Goal: Information Seeking & Learning: Check status

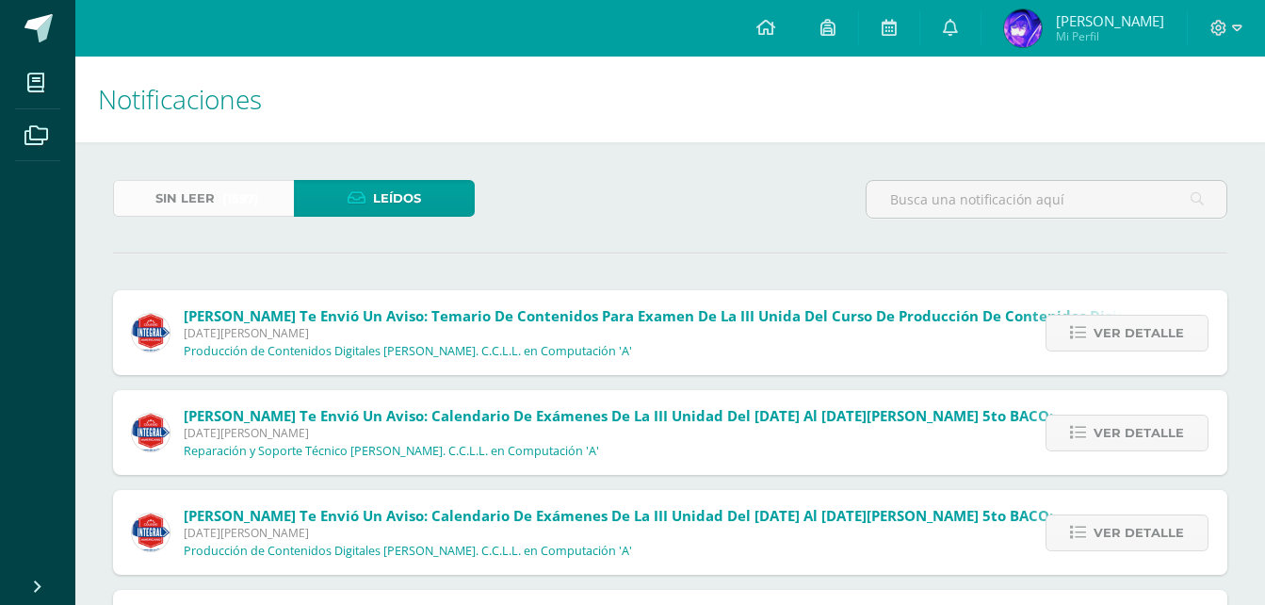
click at [195, 185] on span "Sin leer" at bounding box center [184, 198] width 59 height 35
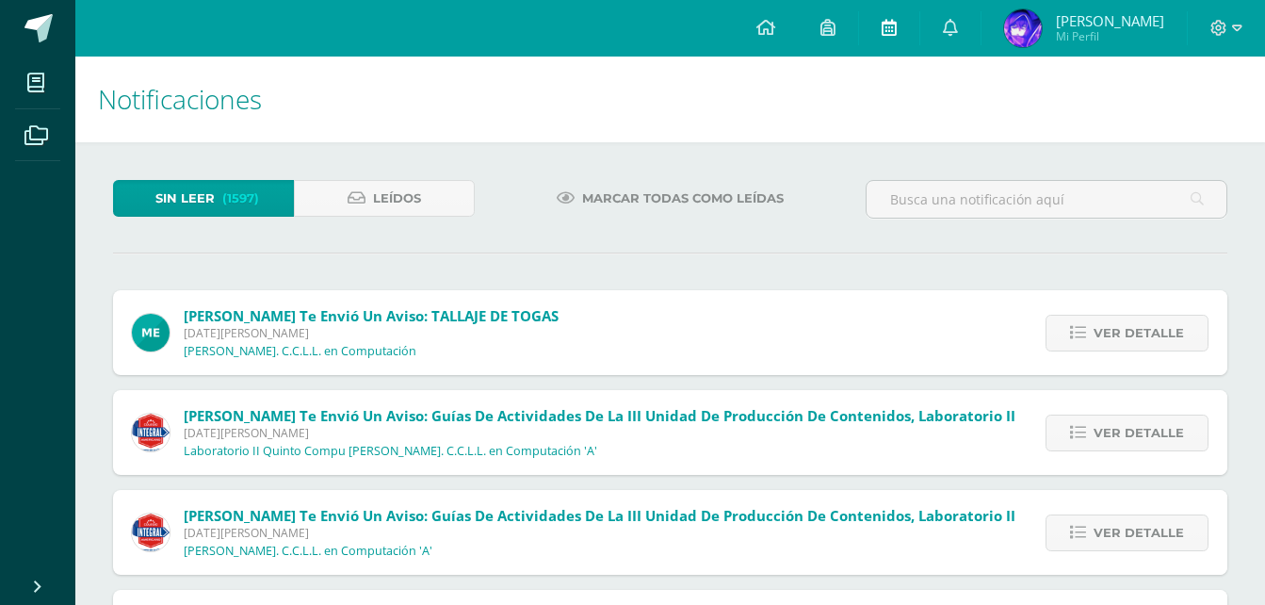
click at [897, 24] on icon at bounding box center [888, 27] width 15 height 17
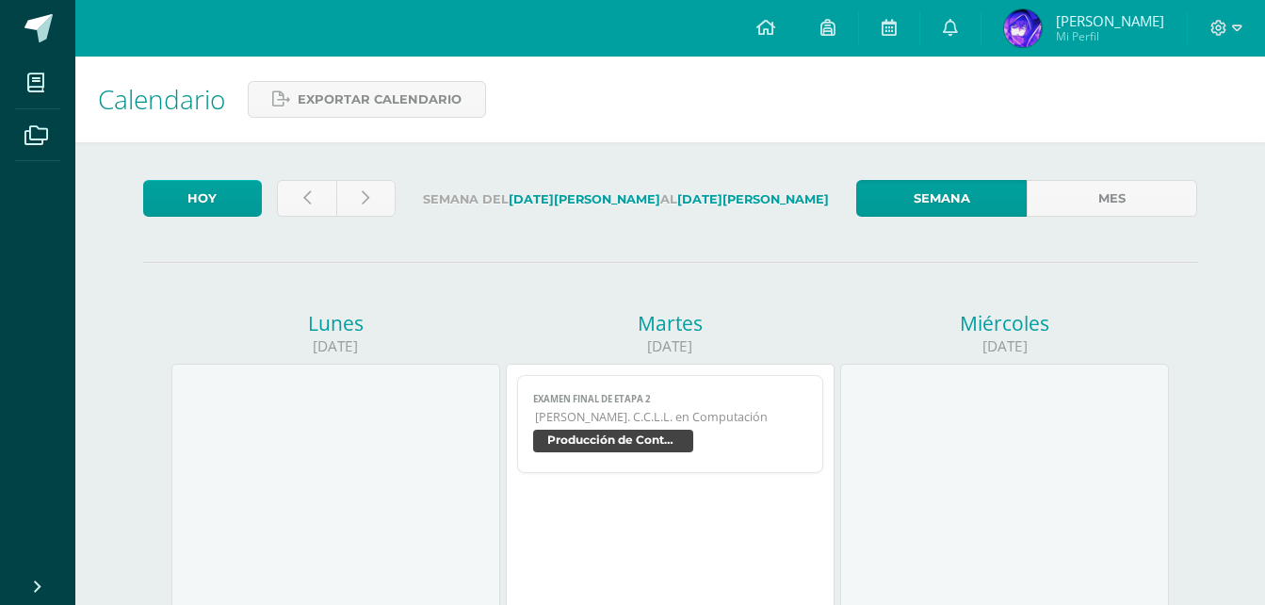
click at [838, 28] on link at bounding box center [828, 28] width 60 height 57
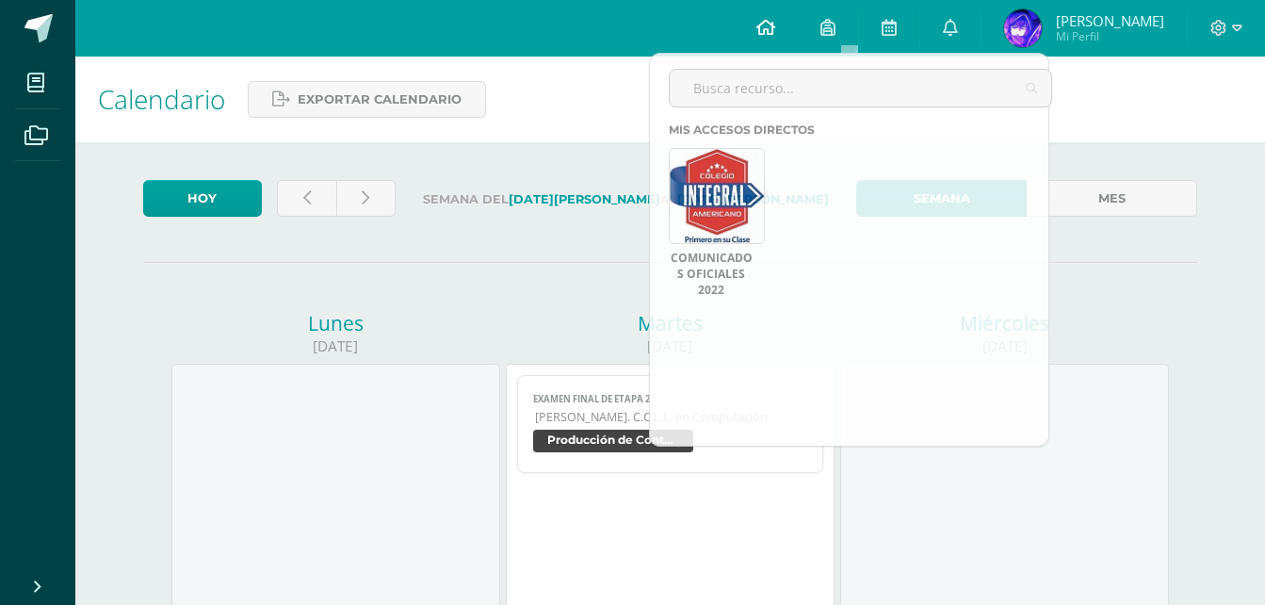
click at [775, 19] on icon at bounding box center [765, 27] width 19 height 17
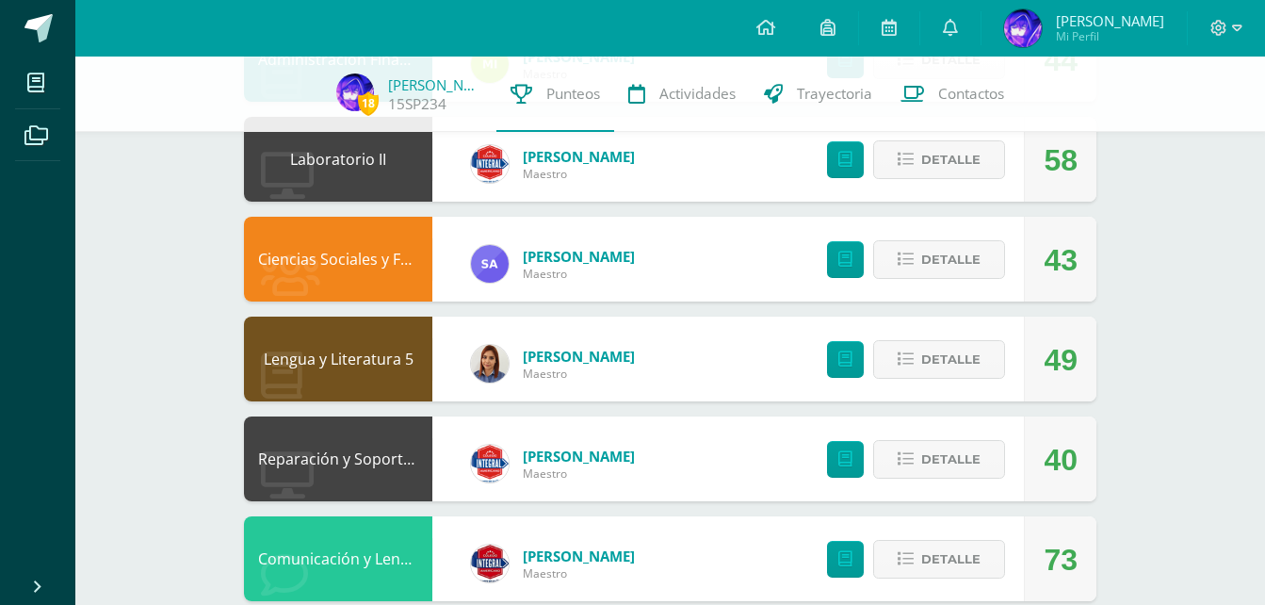
scroll to position [1224, 0]
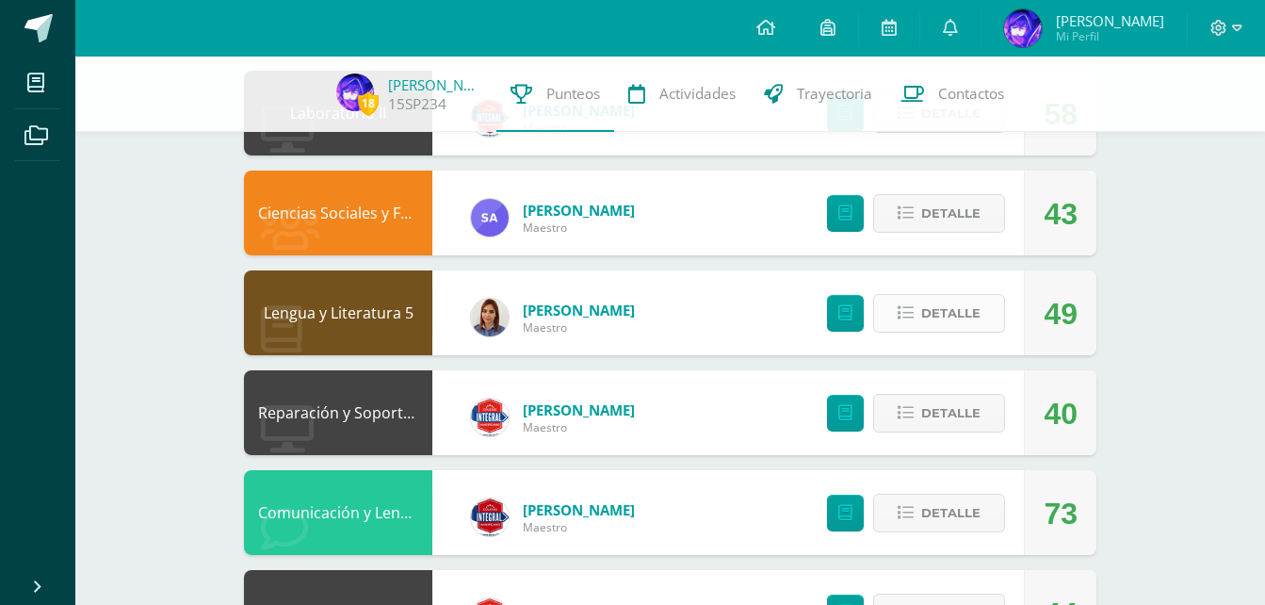
click at [934, 316] on span "Detalle" at bounding box center [950, 313] width 59 height 35
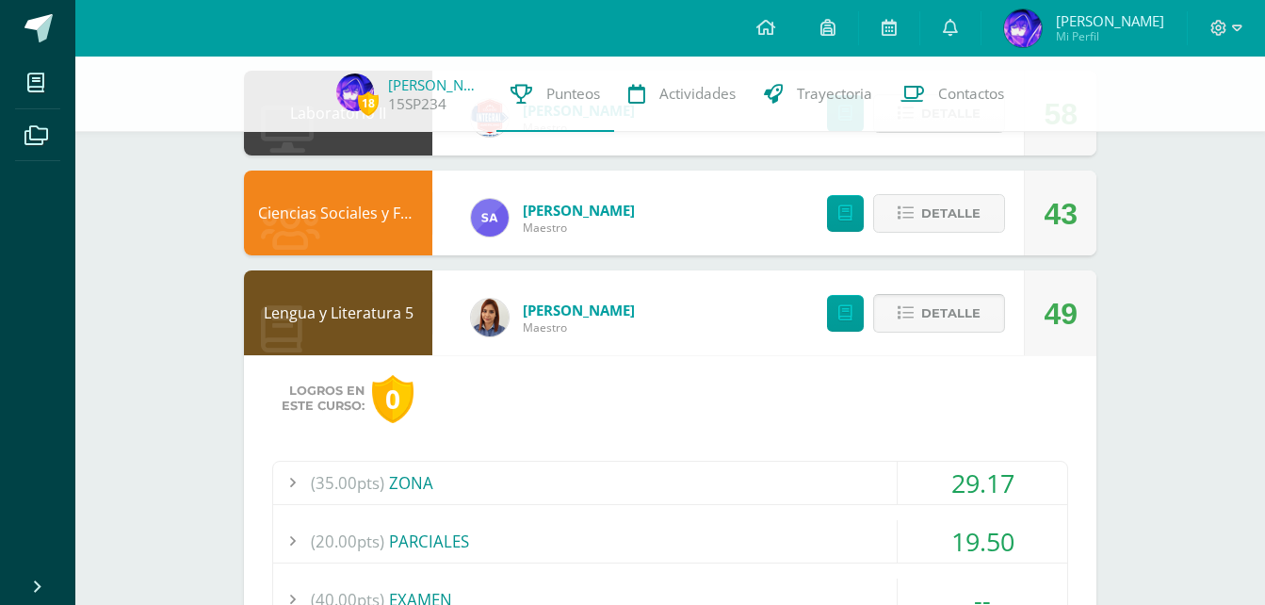
click at [936, 316] on span "Detalle" at bounding box center [950, 313] width 59 height 35
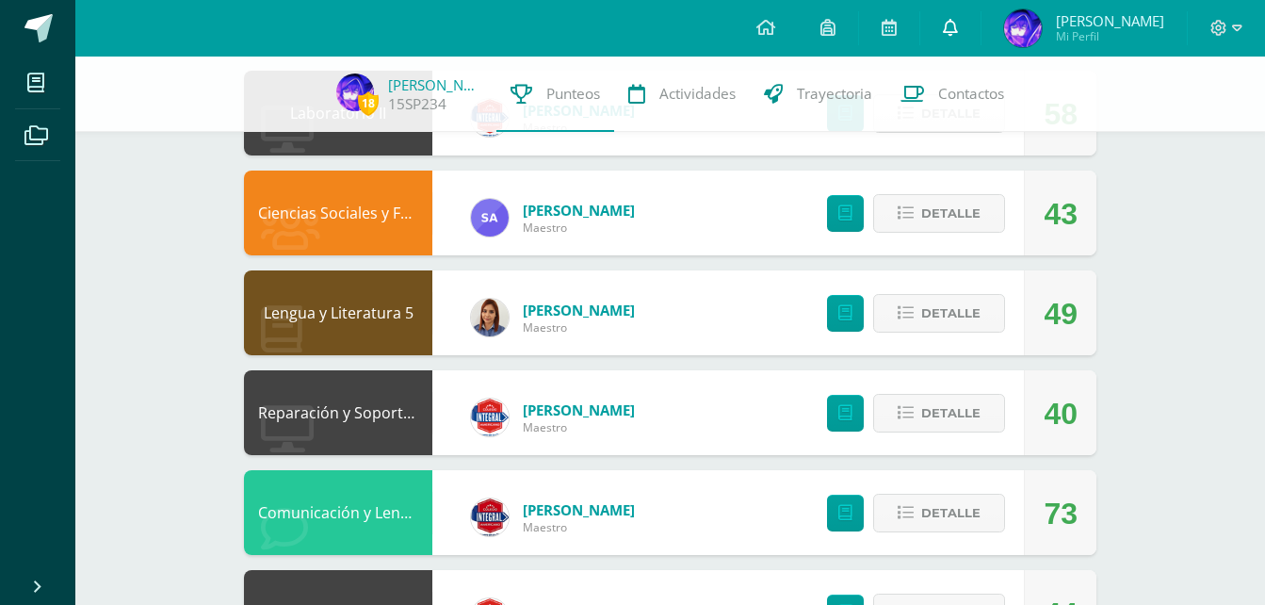
click at [958, 25] on icon at bounding box center [950, 27] width 15 height 17
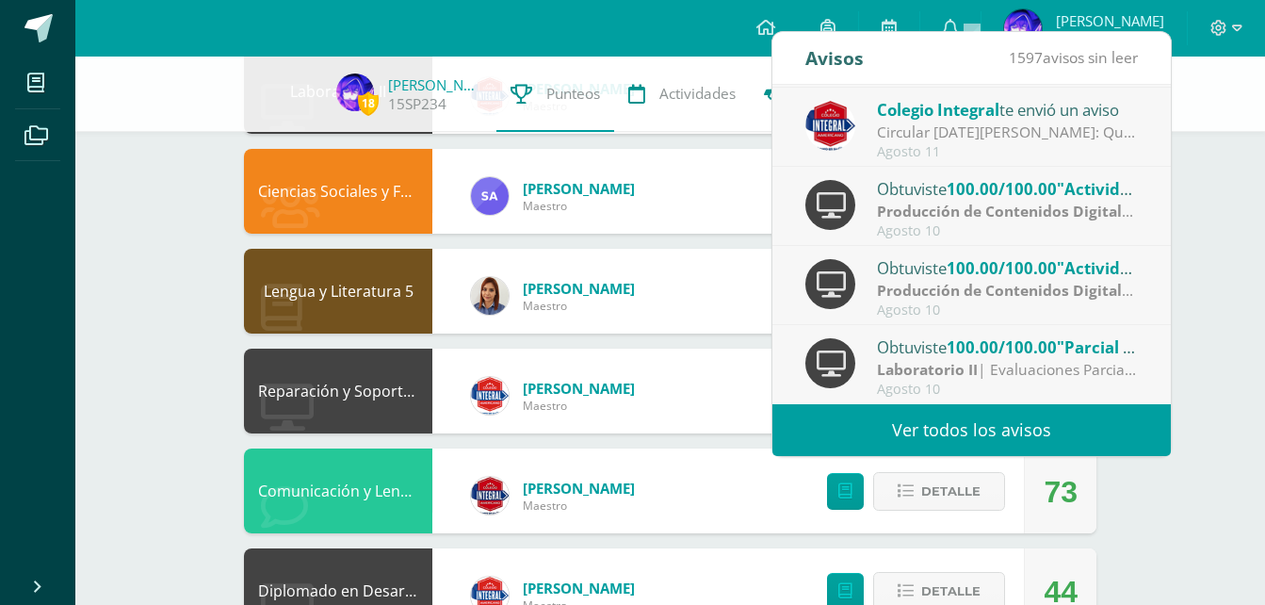
scroll to position [1318, 0]
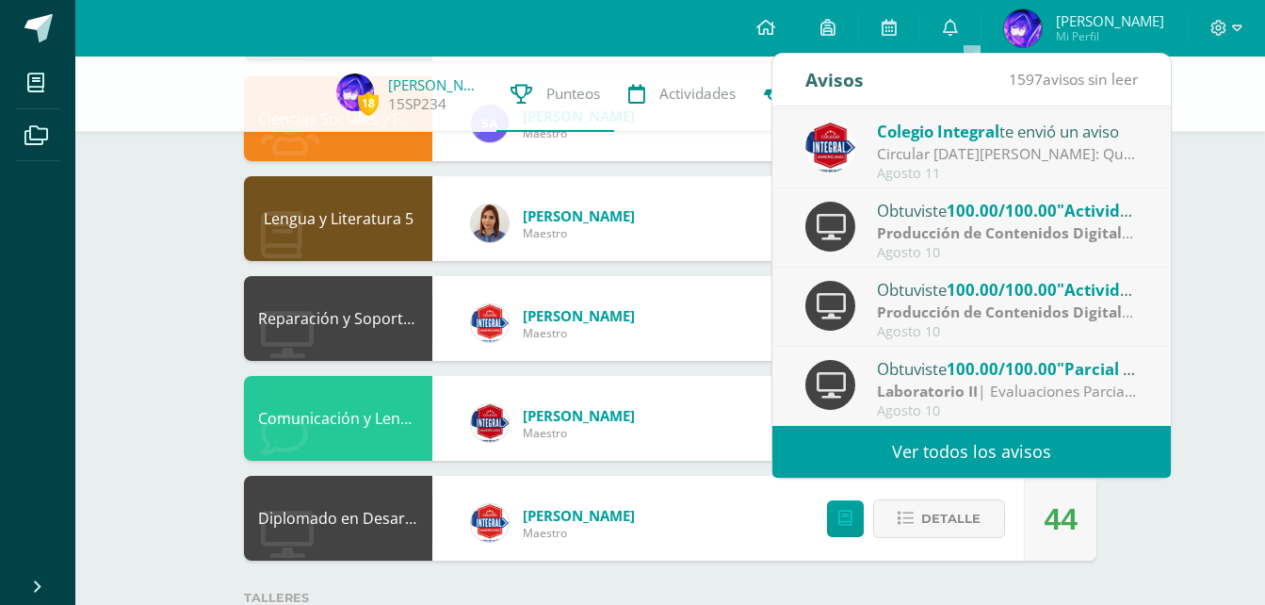
click at [948, 434] on link "Ver todos los avisos" at bounding box center [971, 452] width 398 height 52
click at [934, 452] on link "Ver todos los avisos" at bounding box center [971, 452] width 398 height 52
click at [915, 448] on link "Ver todos los avisos" at bounding box center [971, 452] width 398 height 52
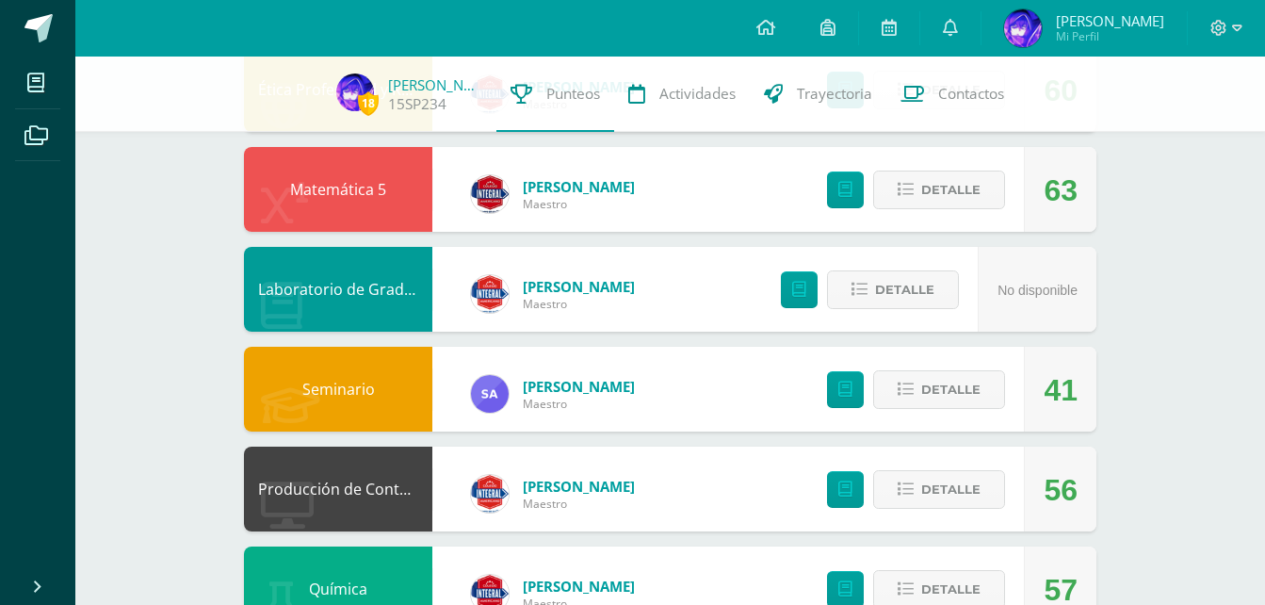
scroll to position [0, 0]
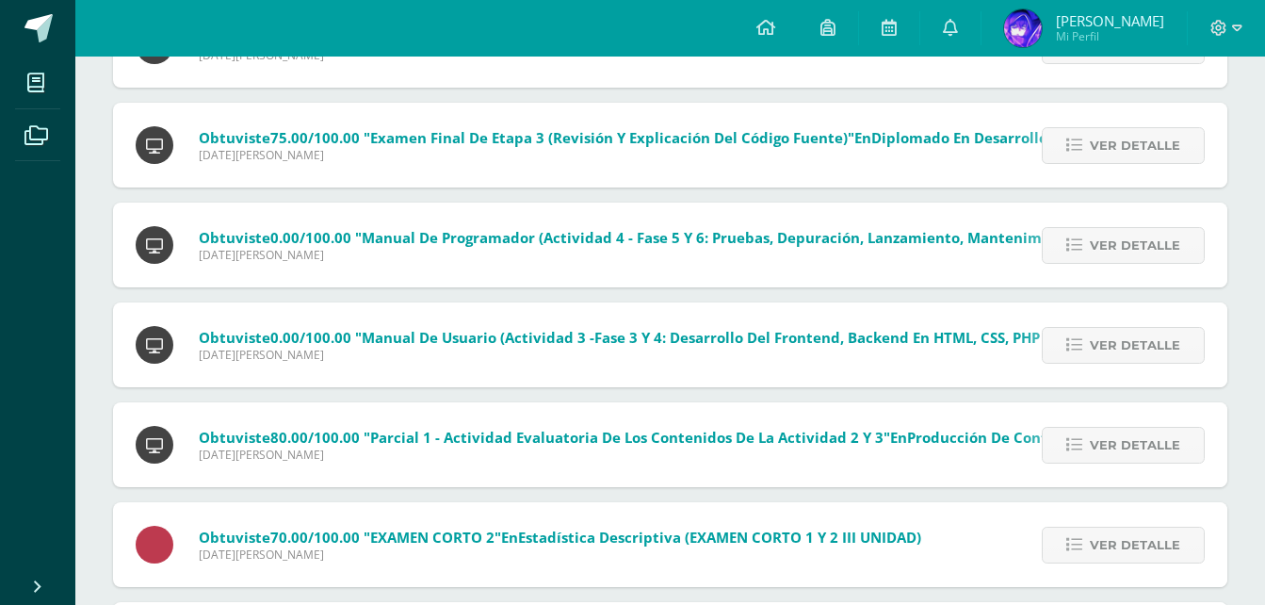
scroll to position [1318, 0]
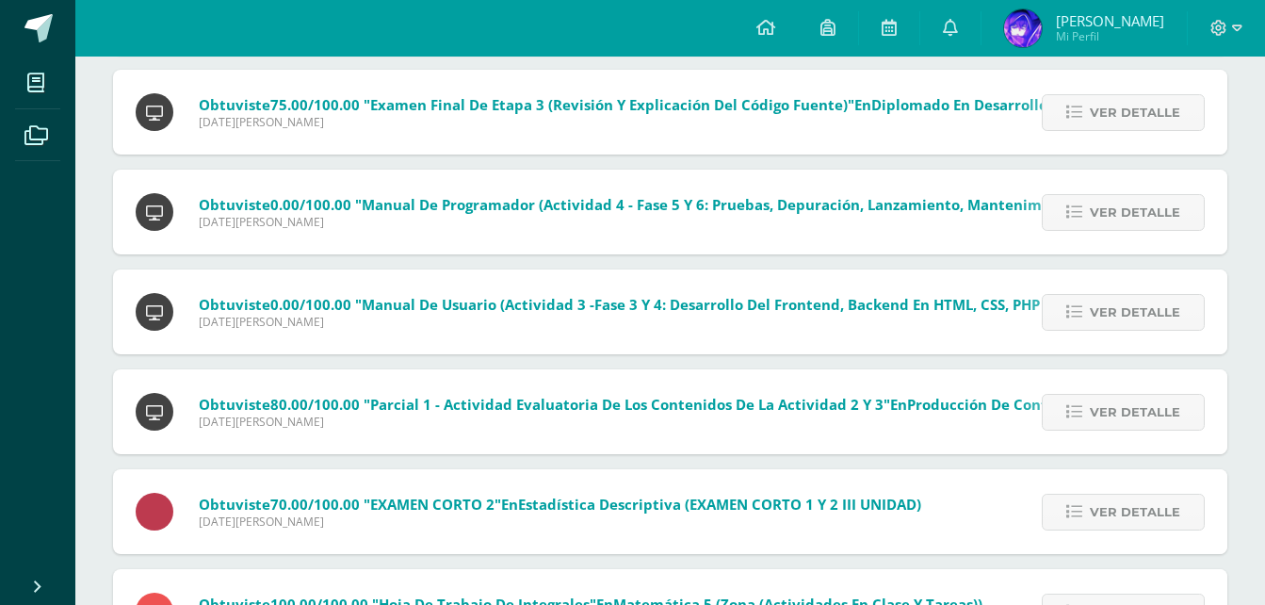
click at [426, 208] on span ""Manual de Programador (Actividad 4 - Fase 5 y 6: Pruebas, Depuración, Lanzamie…" at bounding box center [759, 204] width 808 height 19
click at [1116, 197] on span "Ver detalle" at bounding box center [1135, 212] width 90 height 35
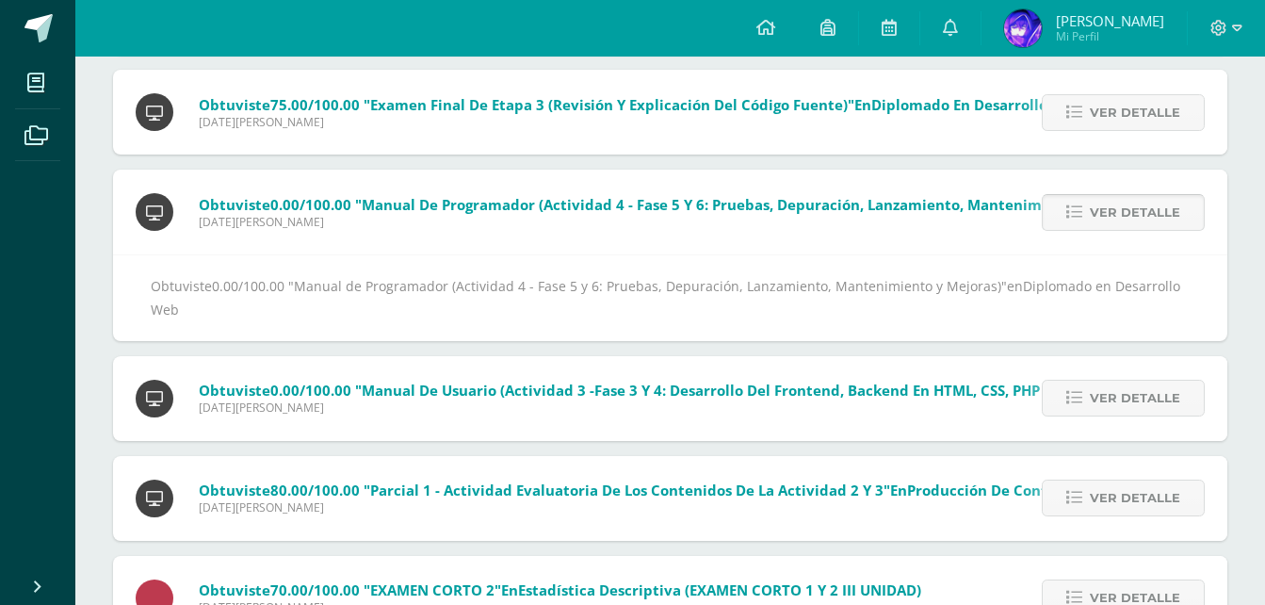
click at [1116, 197] on span "Ver detalle" at bounding box center [1135, 212] width 90 height 35
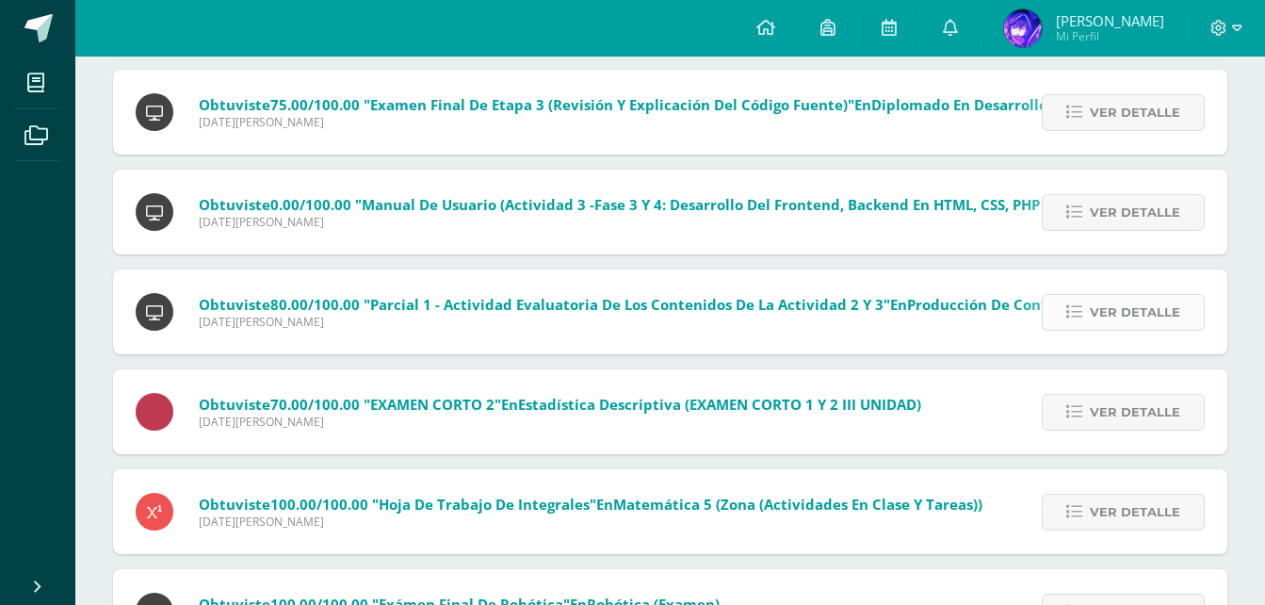
click at [1103, 310] on span "Ver detalle" at bounding box center [1135, 312] width 90 height 35
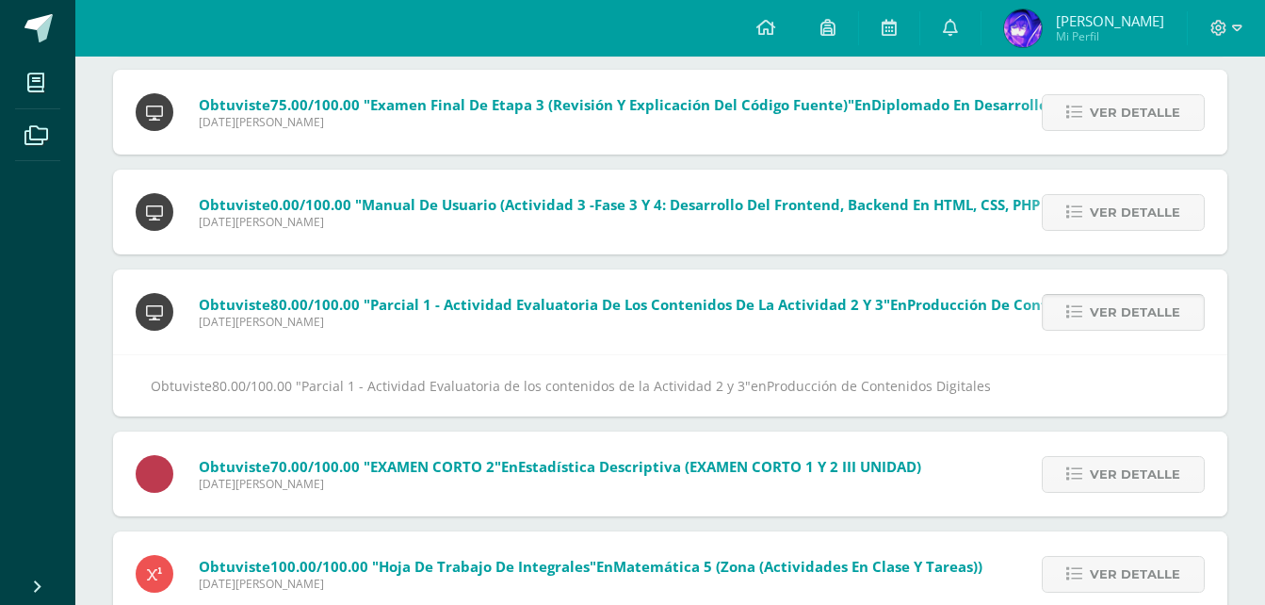
click at [1103, 310] on span "Ver detalle" at bounding box center [1135, 312] width 90 height 35
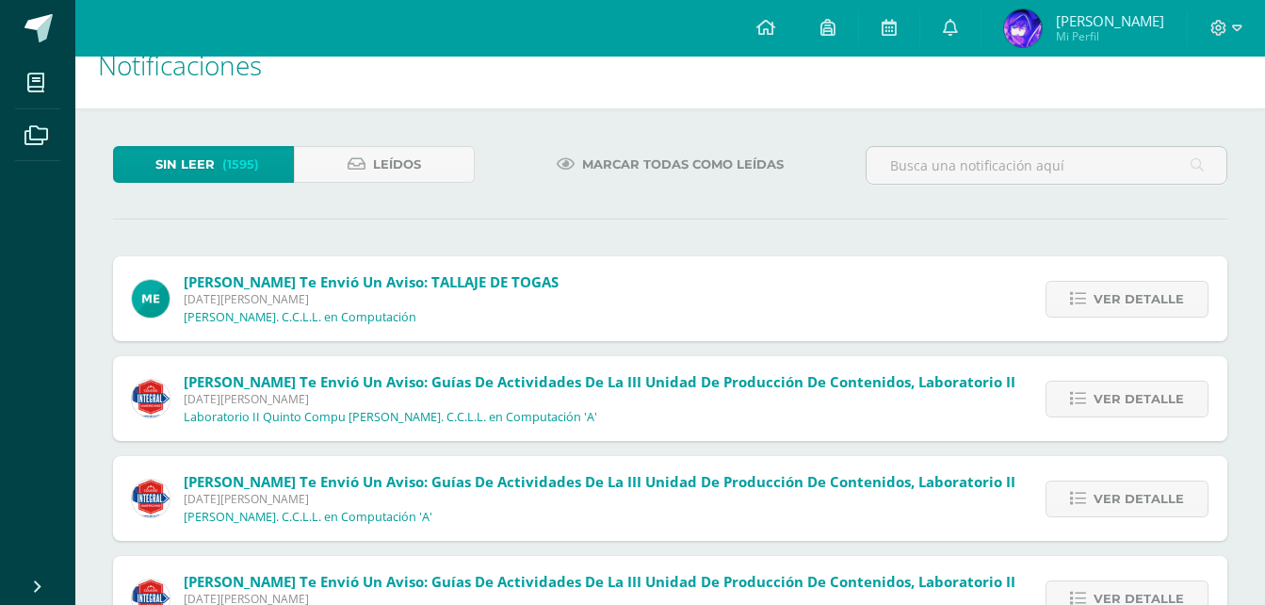
scroll to position [0, 0]
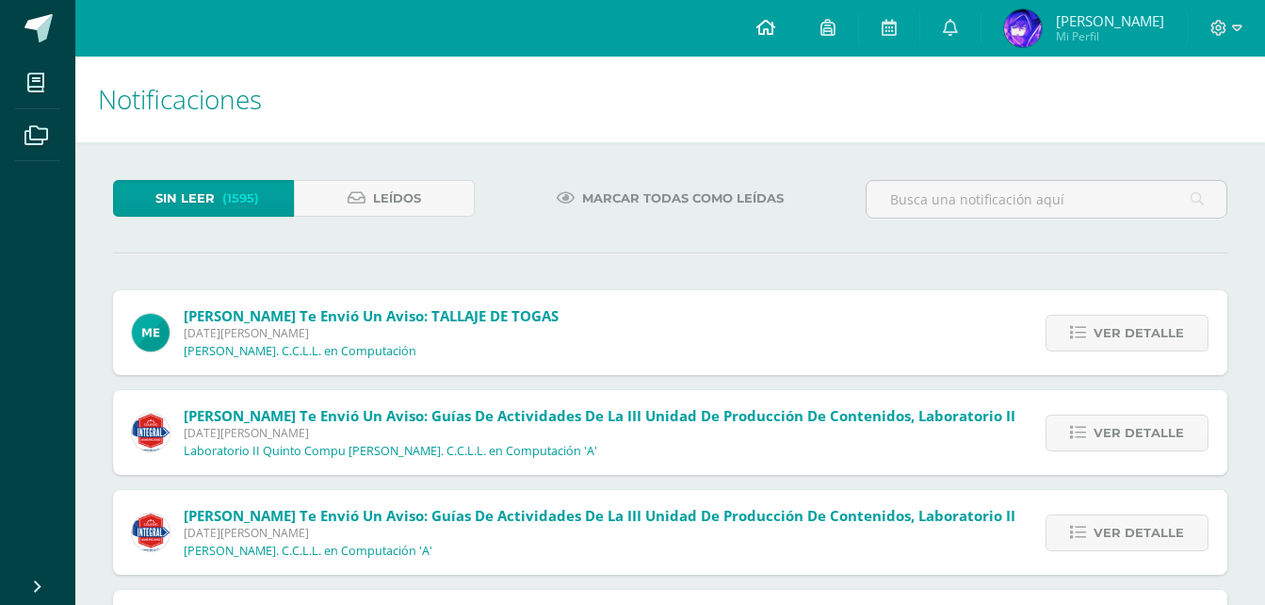
click at [775, 27] on icon at bounding box center [765, 27] width 19 height 17
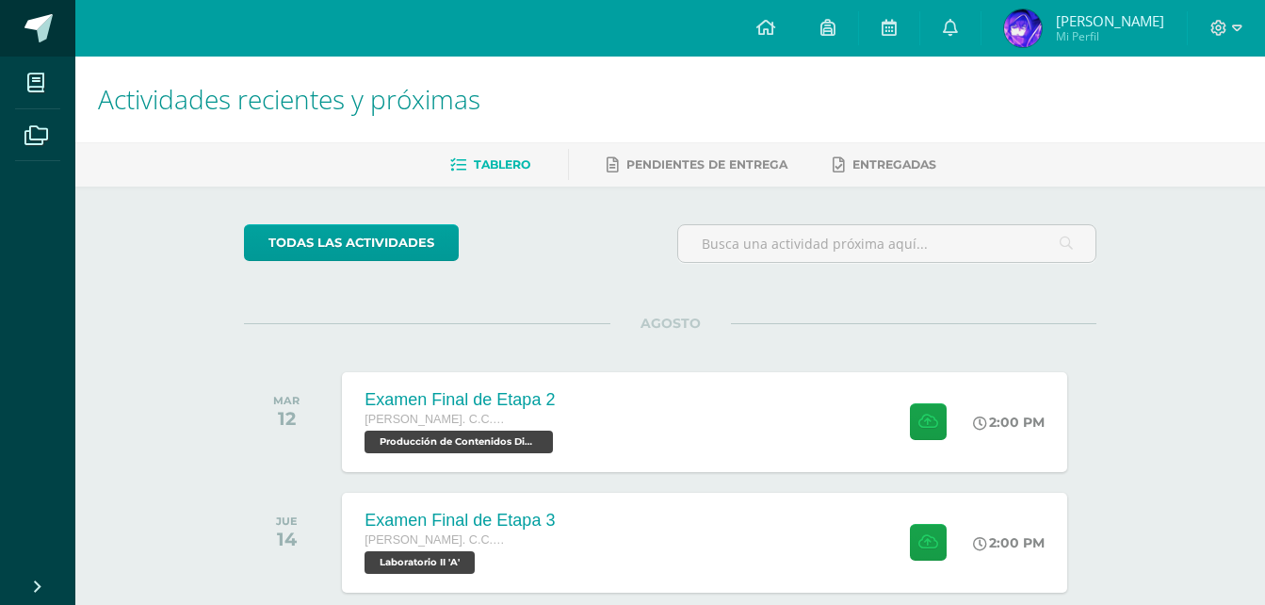
click at [37, 24] on span at bounding box center [38, 28] width 28 height 28
